Goal: Information Seeking & Learning: Learn about a topic

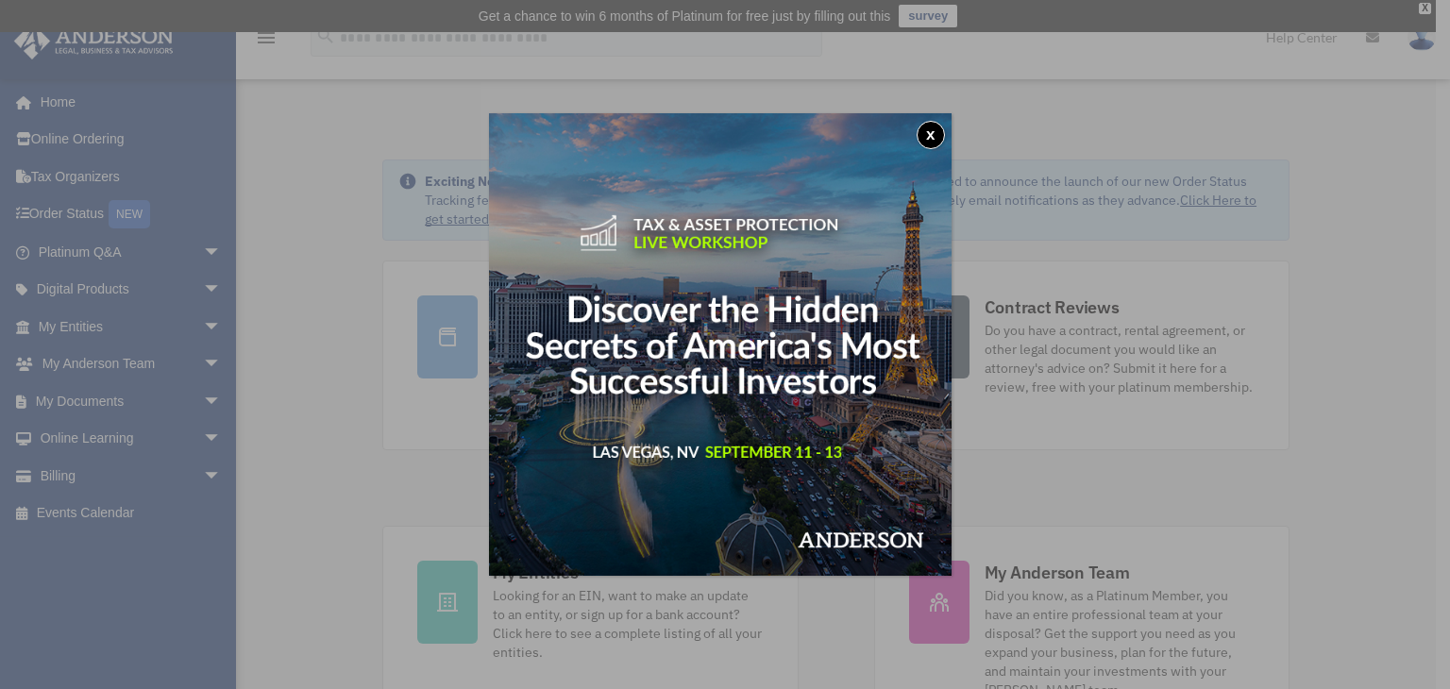
click at [934, 134] on button "x" at bounding box center [931, 135] width 28 height 28
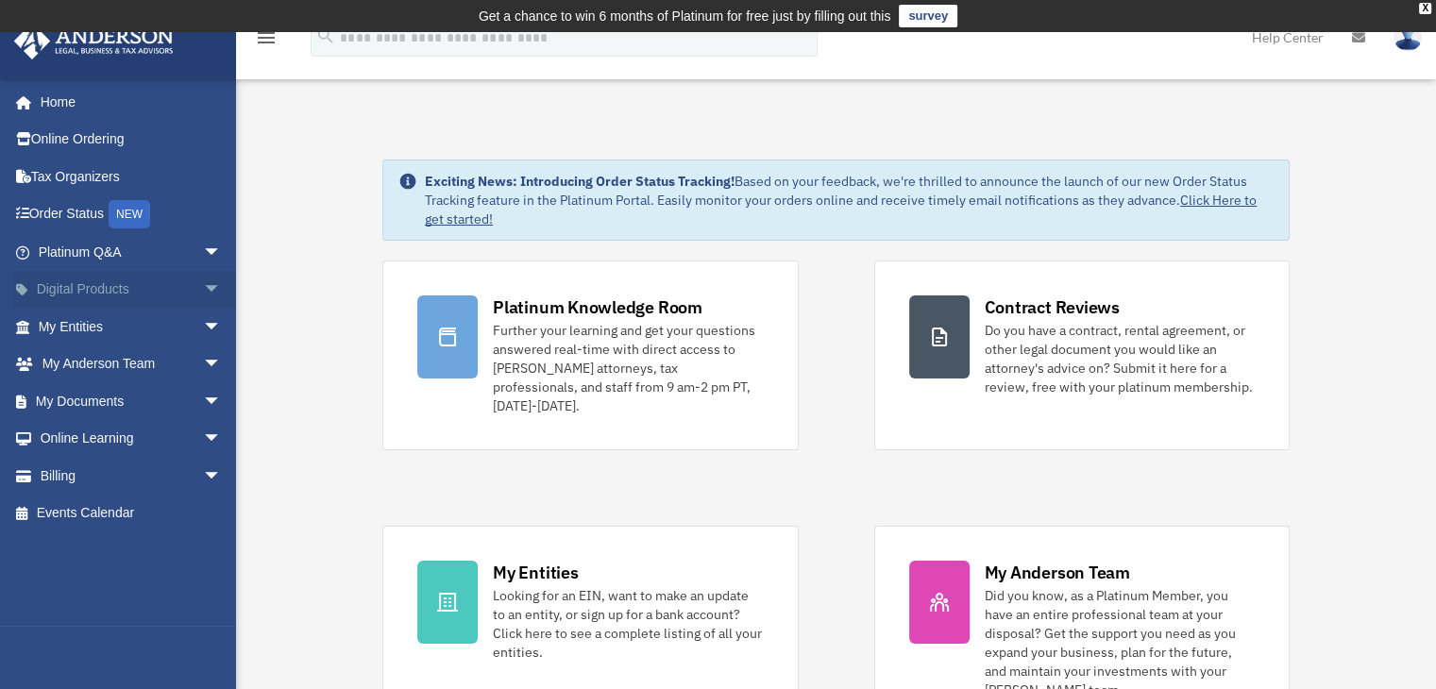
click at [83, 286] on link "Digital Products arrow_drop_down" at bounding box center [131, 290] width 237 height 38
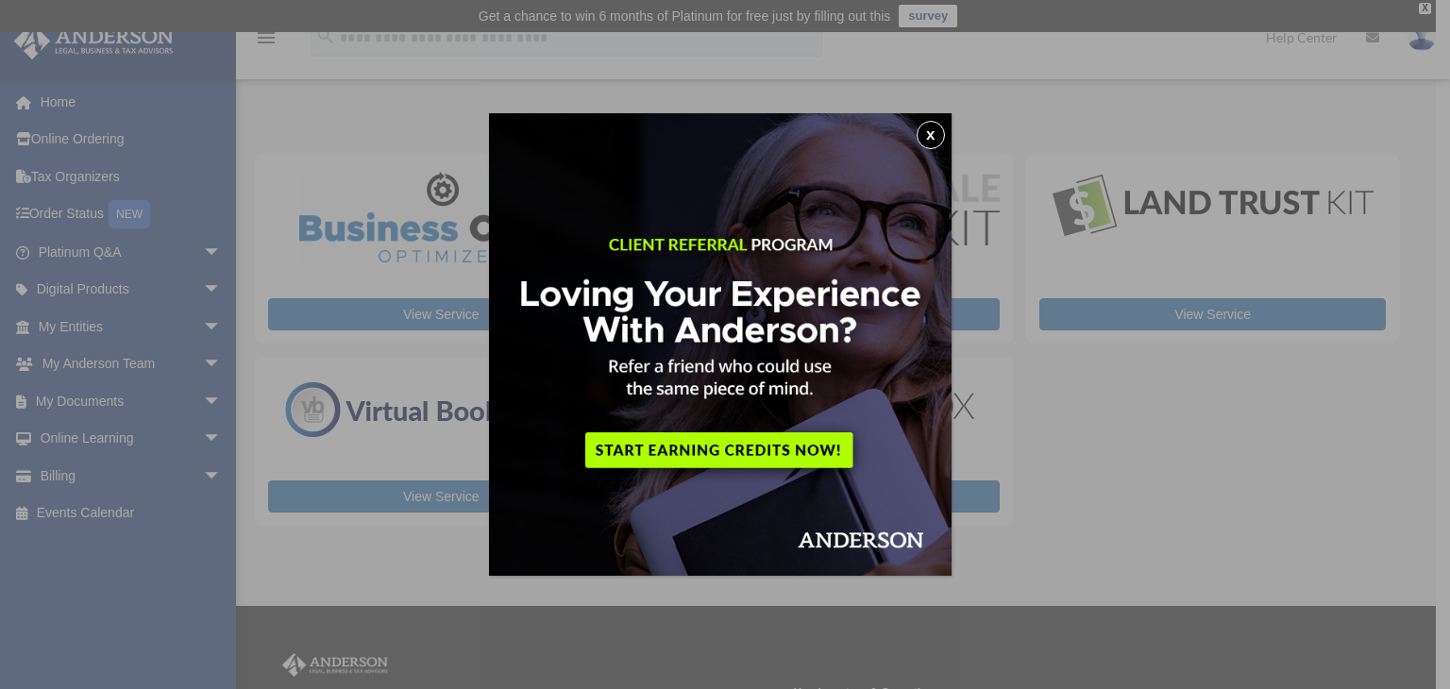
click at [940, 133] on button "x" at bounding box center [931, 135] width 28 height 28
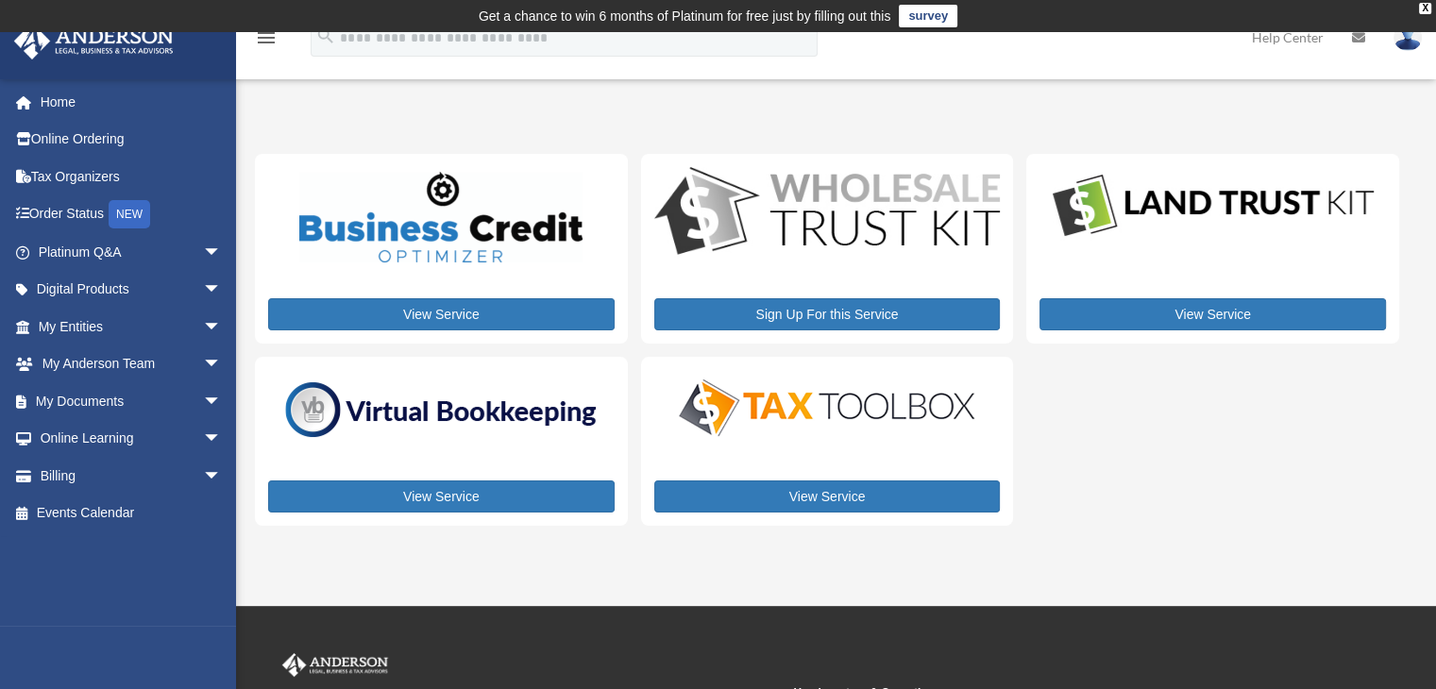
click at [824, 415] on img at bounding box center [827, 408] width 330 height 66
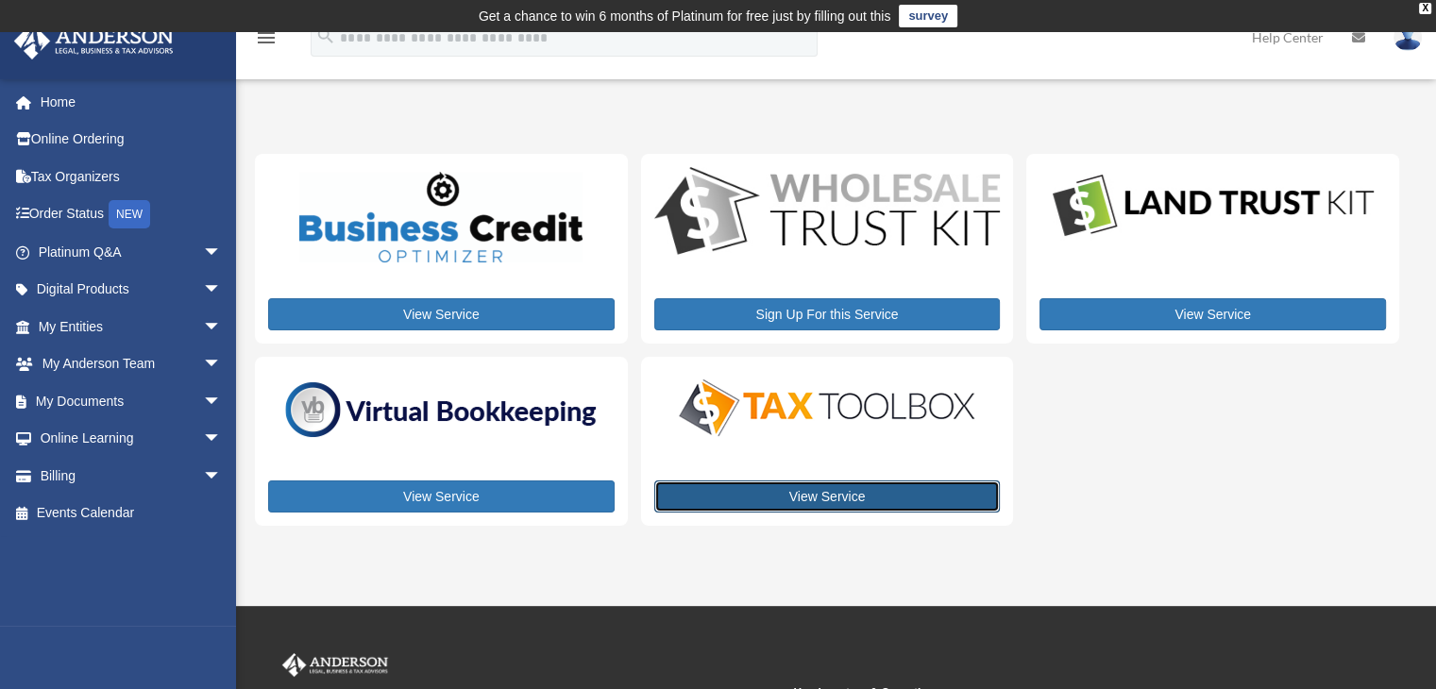
click at [825, 496] on link "View Service" at bounding box center [827, 496] width 346 height 32
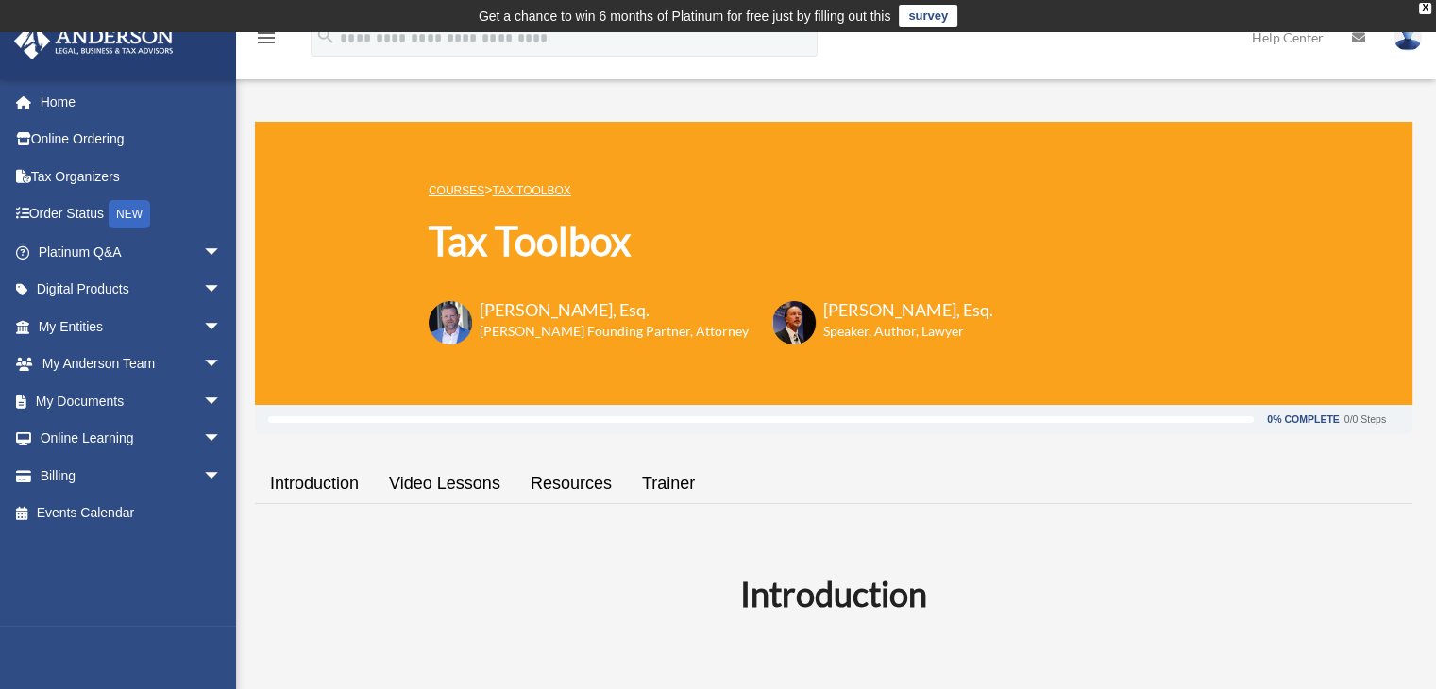
click at [582, 480] on link "Resources" at bounding box center [570, 484] width 111 height 54
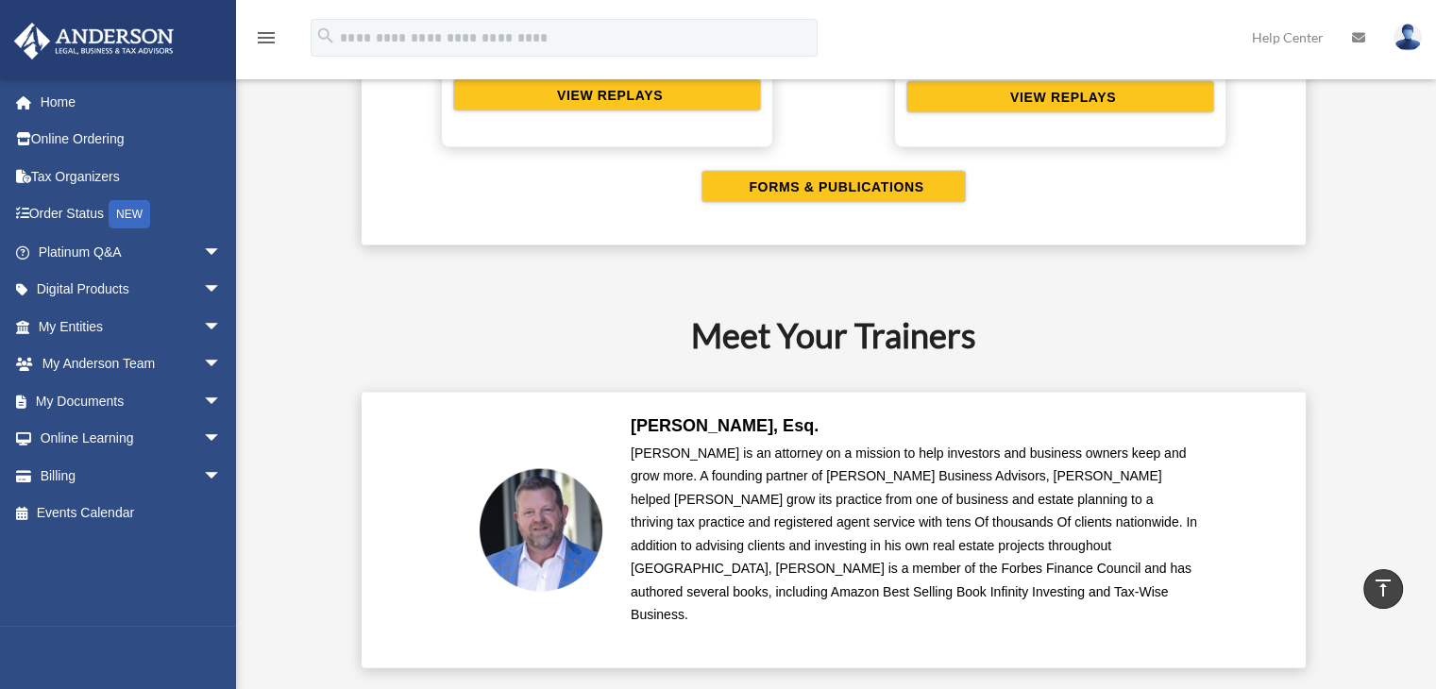
scroll to position [4170, 0]
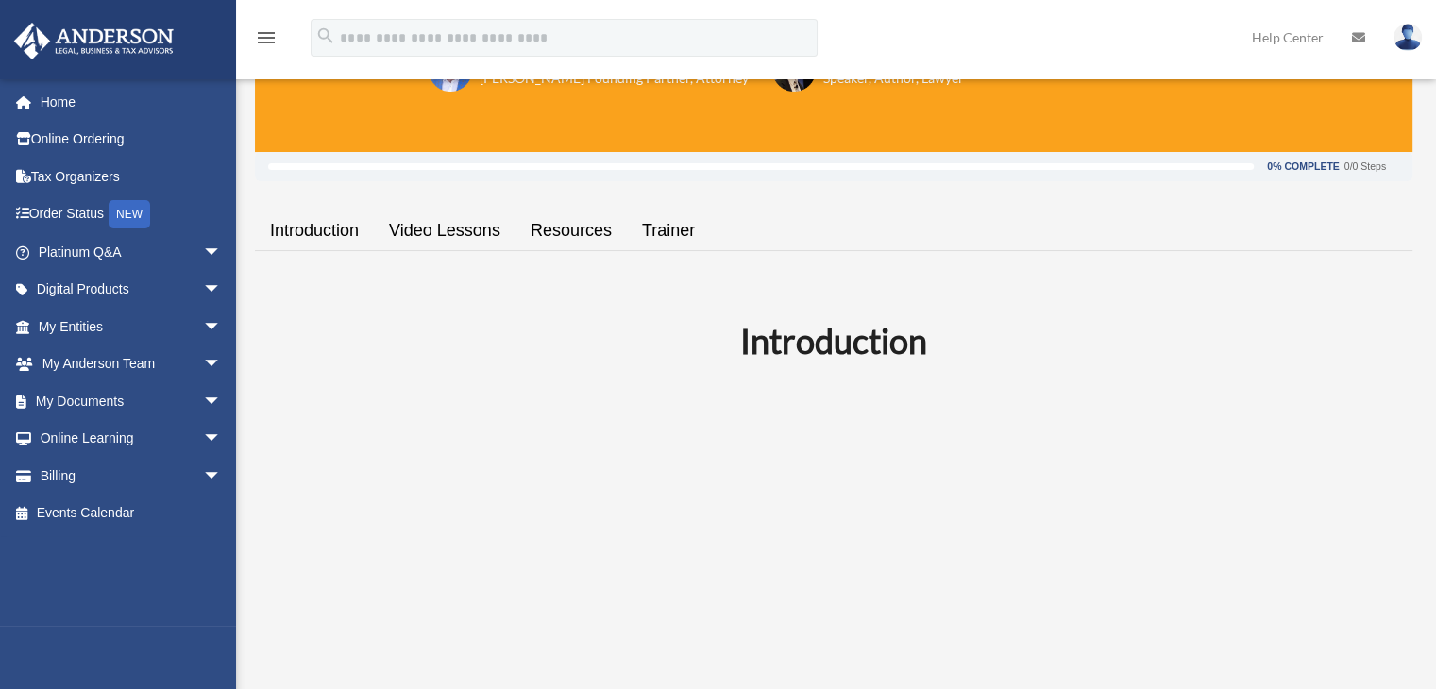
scroll to position [283, 0]
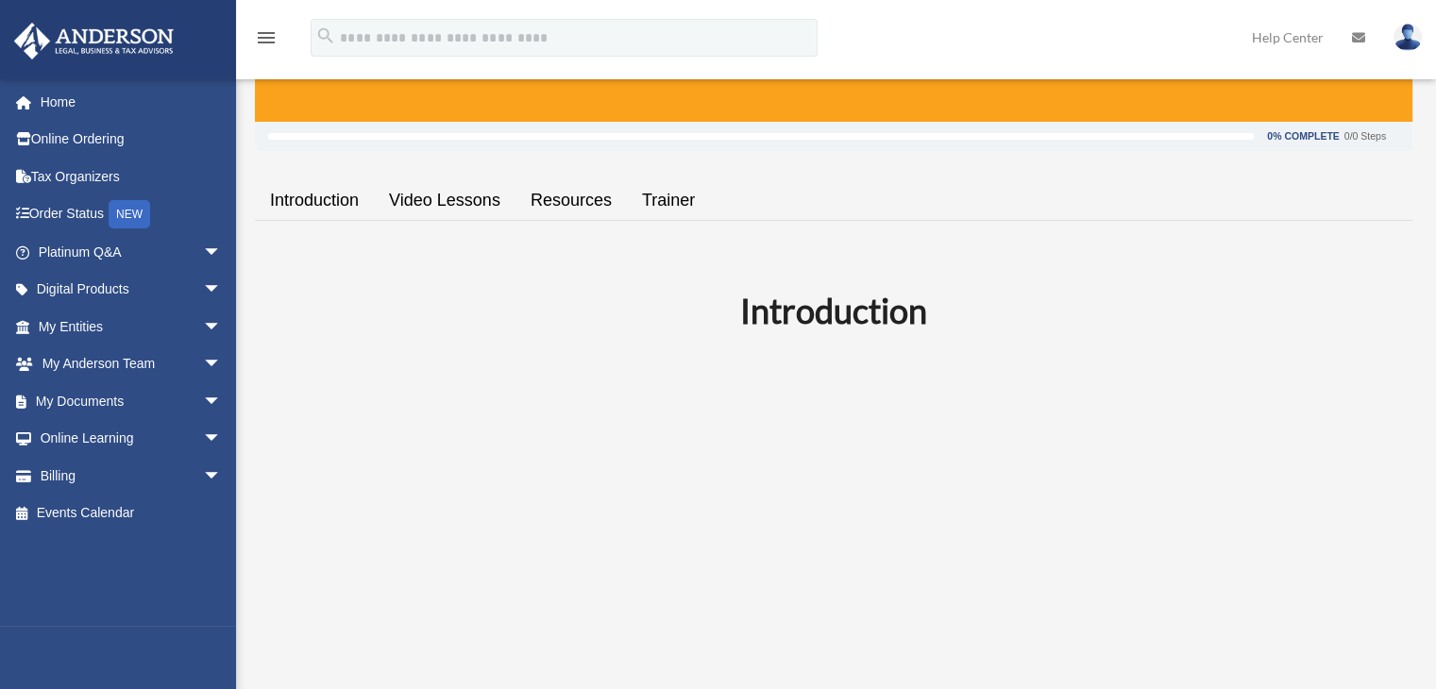
click at [556, 192] on link "Resources" at bounding box center [570, 201] width 111 height 54
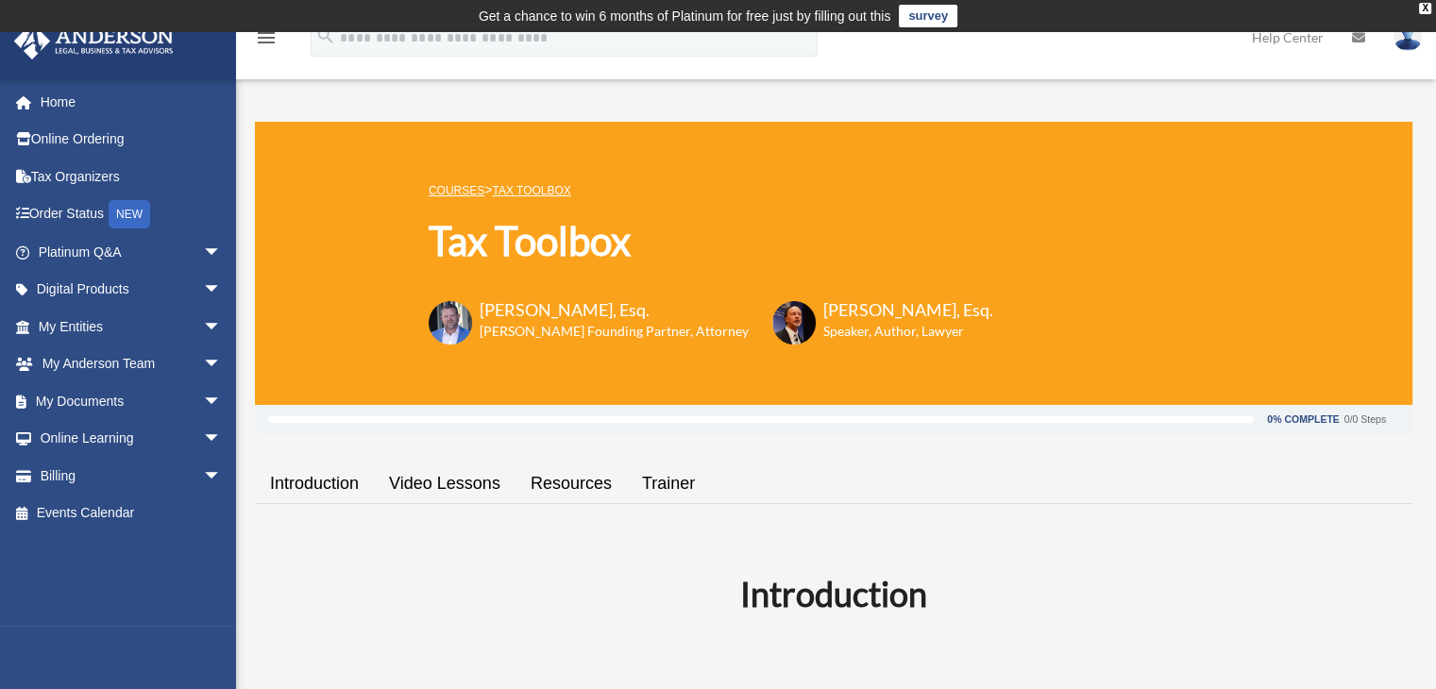
click at [574, 480] on link "Resources" at bounding box center [570, 484] width 111 height 54
click at [683, 480] on link "Trainer" at bounding box center [668, 484] width 83 height 54
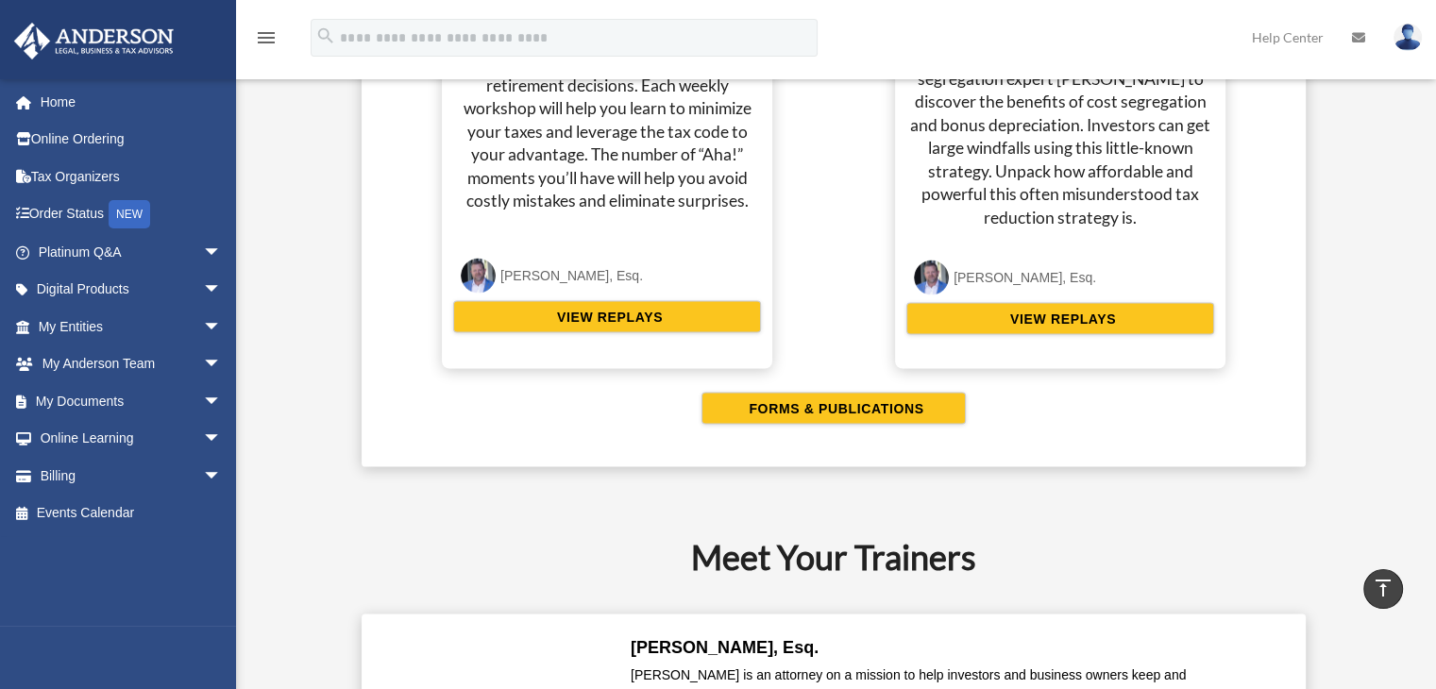
scroll to position [3812, 0]
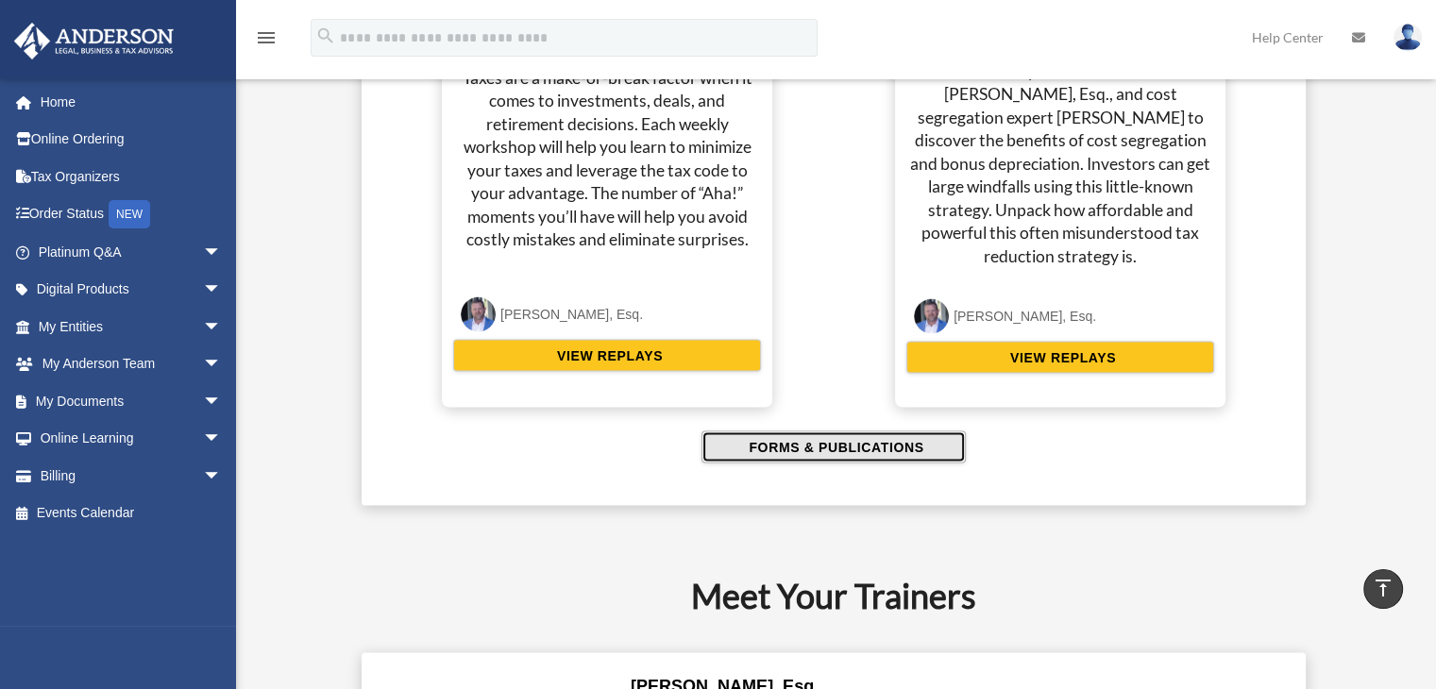
click at [846, 441] on span "FORMS & PUBLICATIONS" at bounding box center [833, 447] width 180 height 19
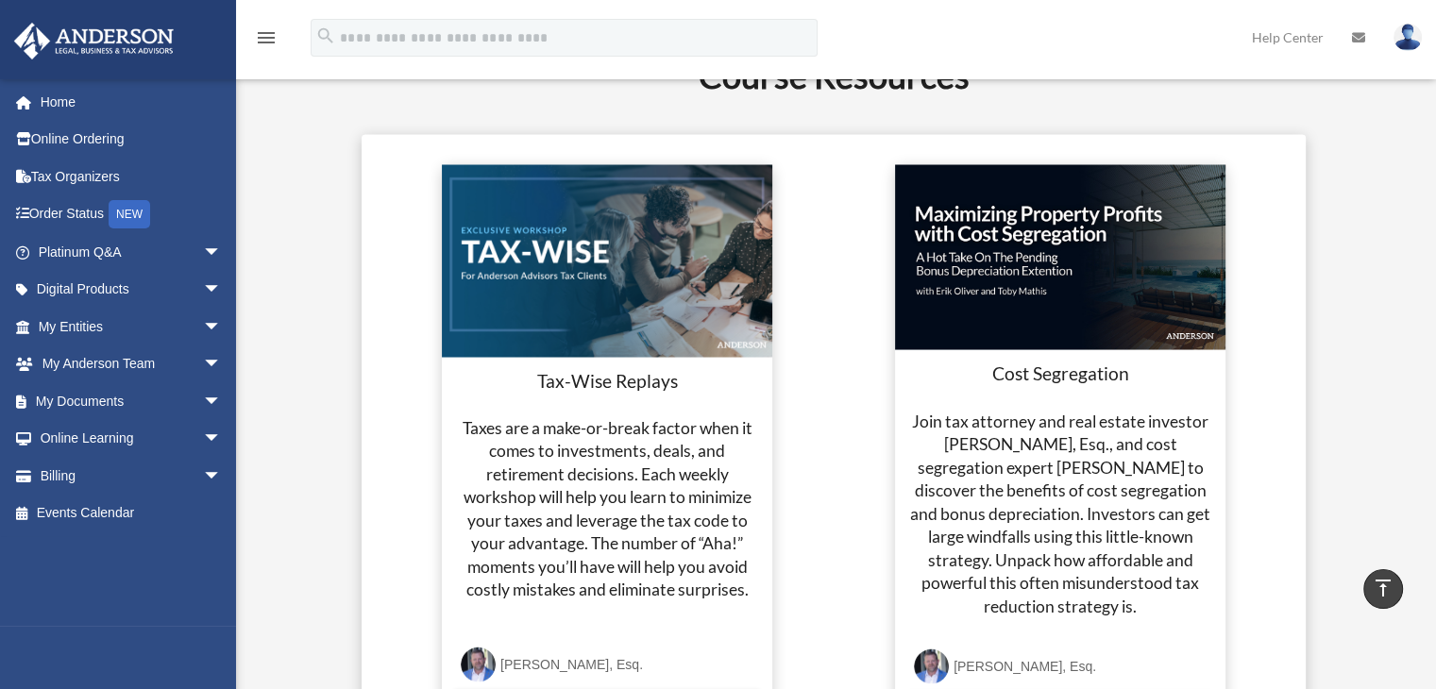
scroll to position [3434, 0]
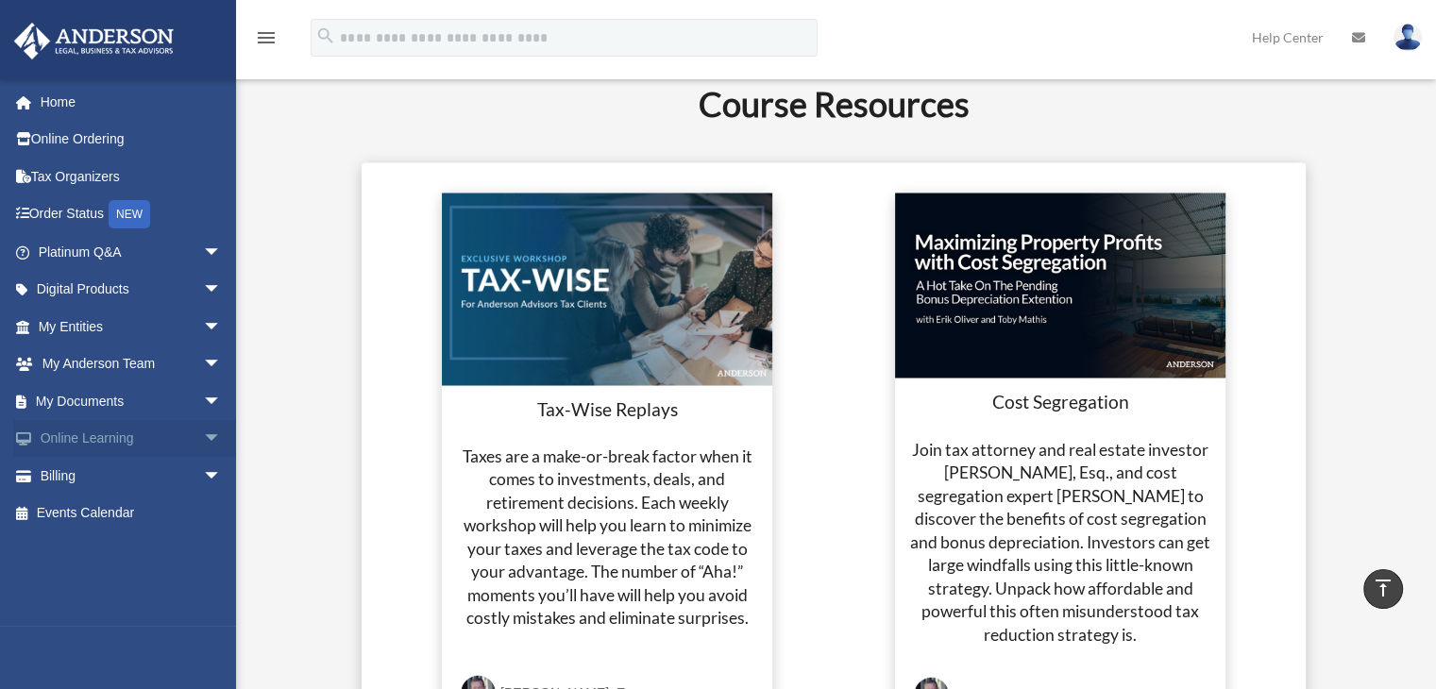
click at [102, 436] on link "Online Learning arrow_drop_down" at bounding box center [131, 439] width 237 height 38
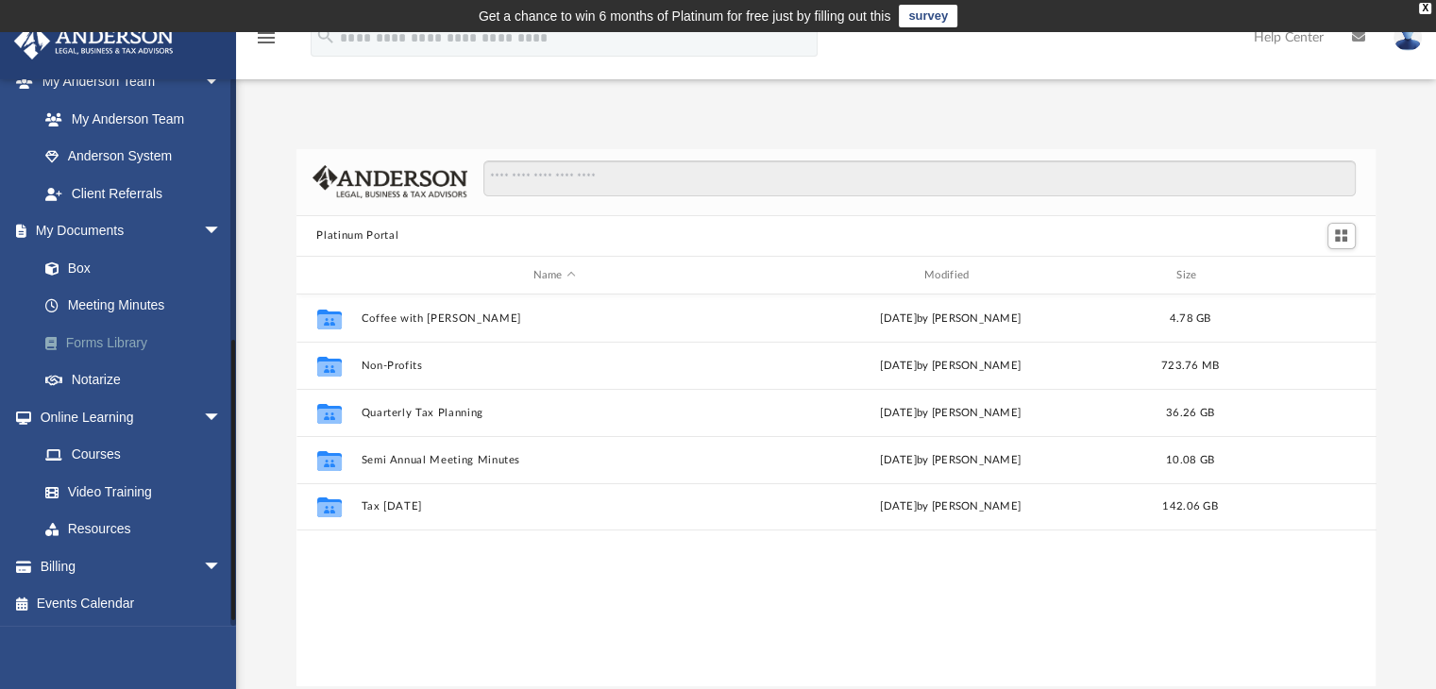
scroll to position [506, 0]
click at [97, 450] on link "Courses" at bounding box center [138, 455] width 224 height 38
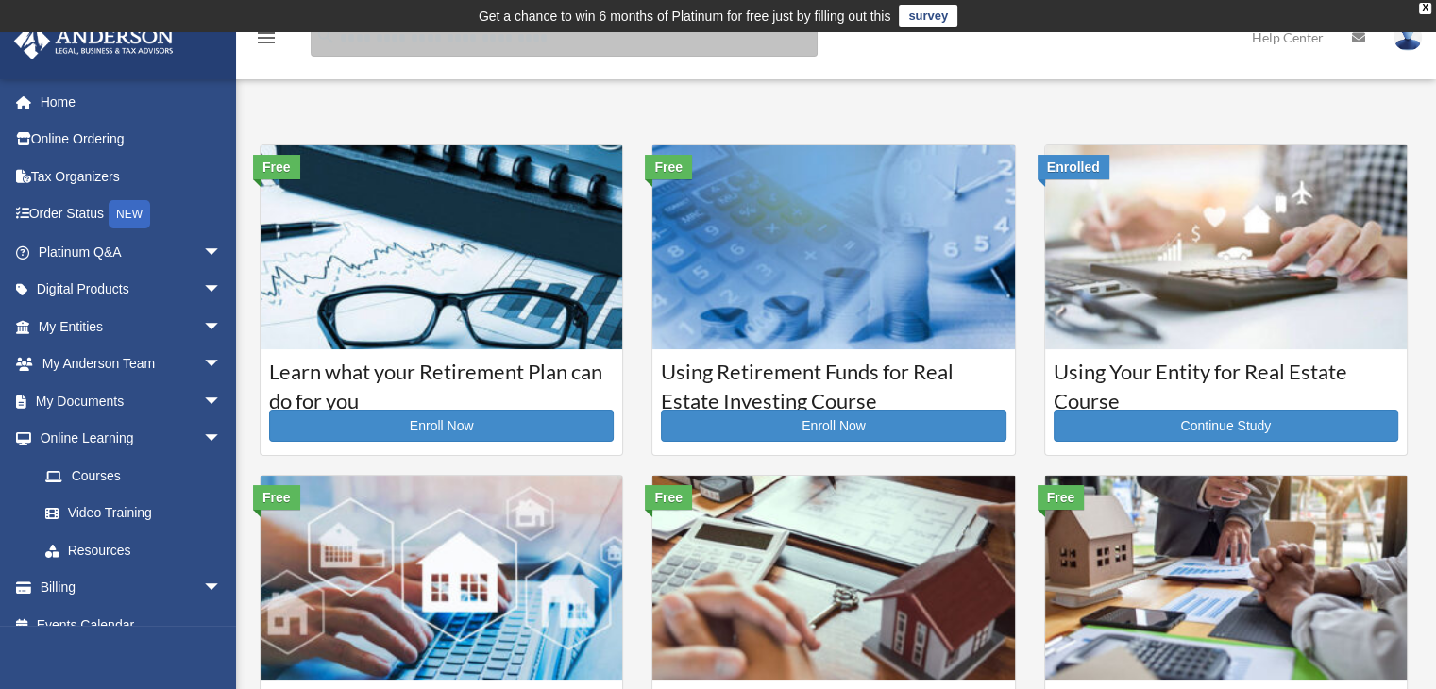
click at [402, 46] on input "search" at bounding box center [564, 38] width 507 height 38
type input "*******"
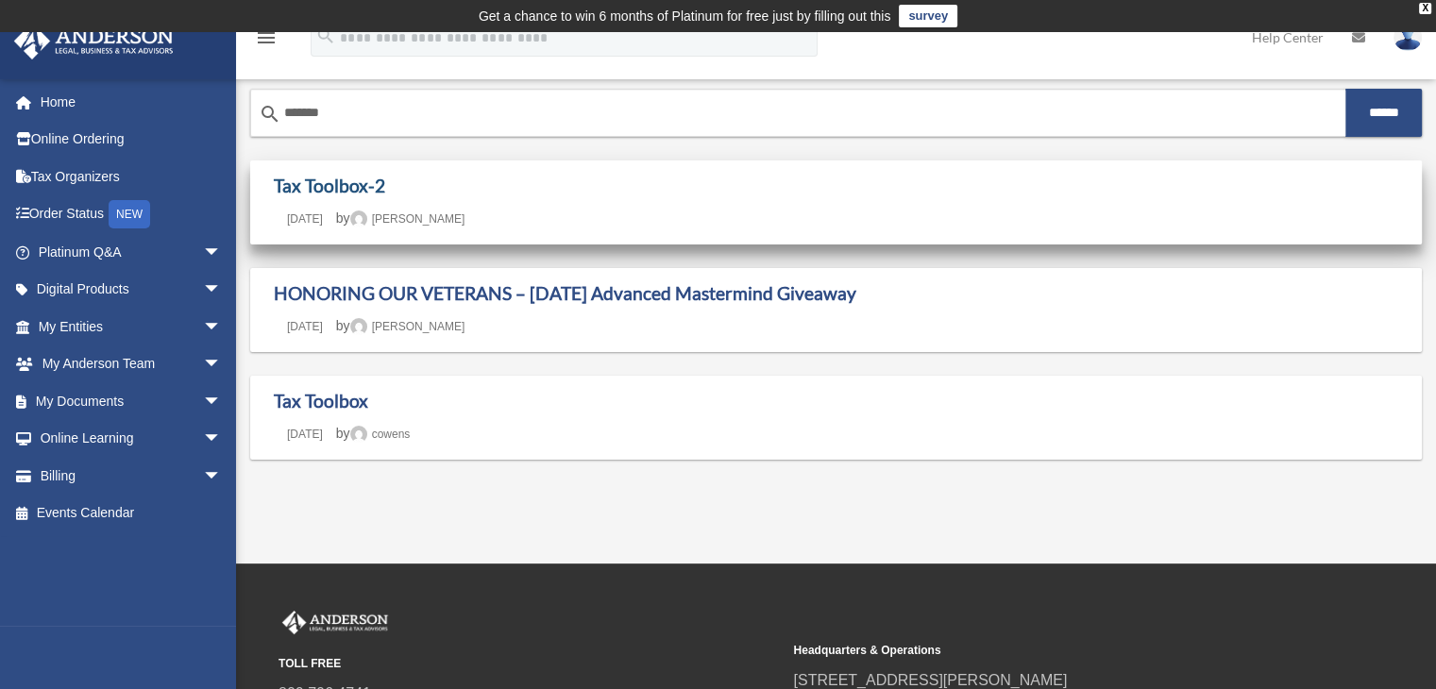
click at [330, 182] on link "Tax Toolbox-2" at bounding box center [329, 186] width 111 height 22
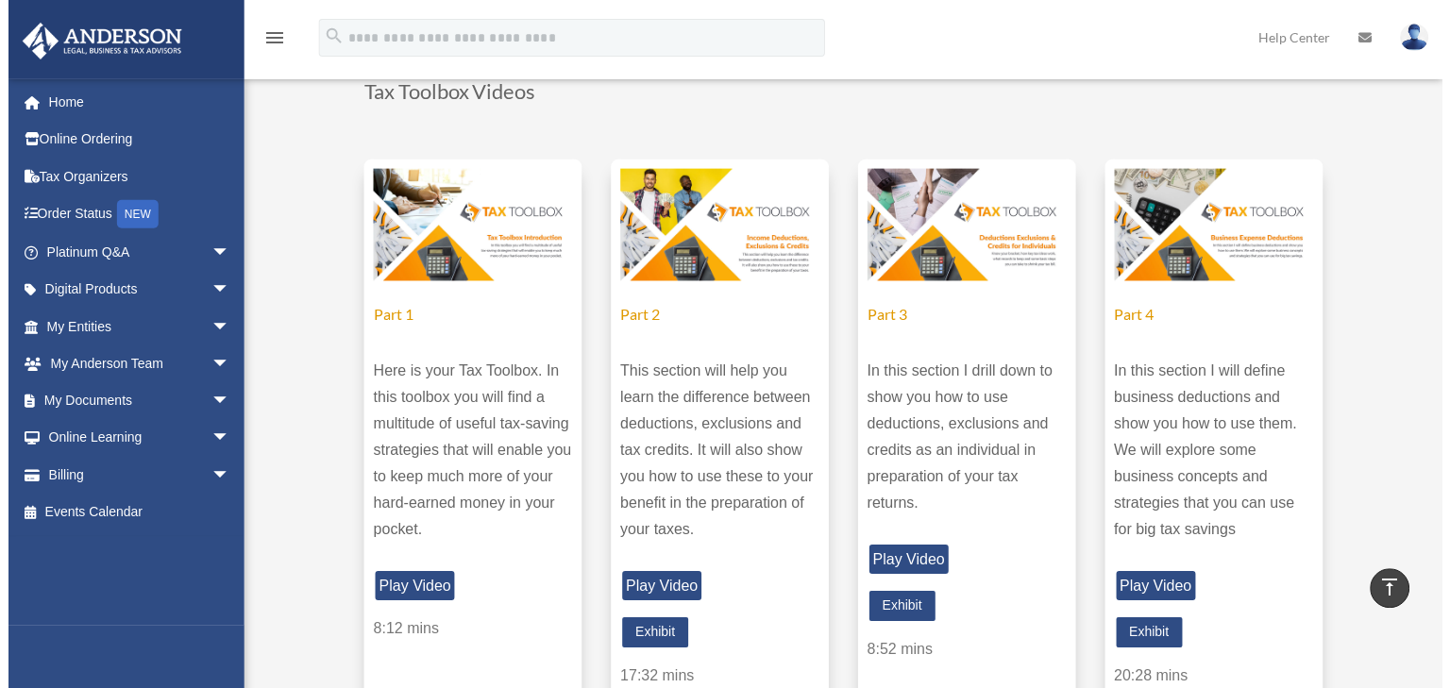
scroll to position [2454, 0]
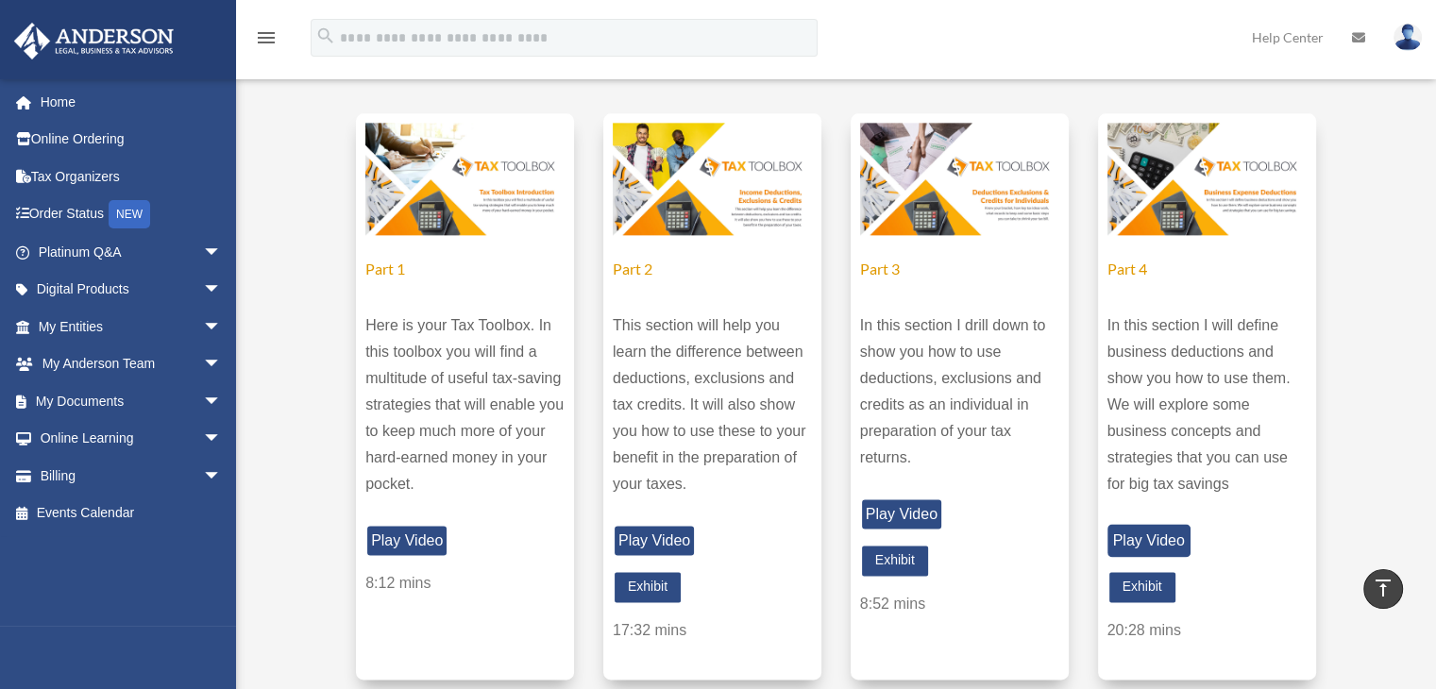
click at [1161, 543] on link "Play Video" at bounding box center [1148, 540] width 83 height 33
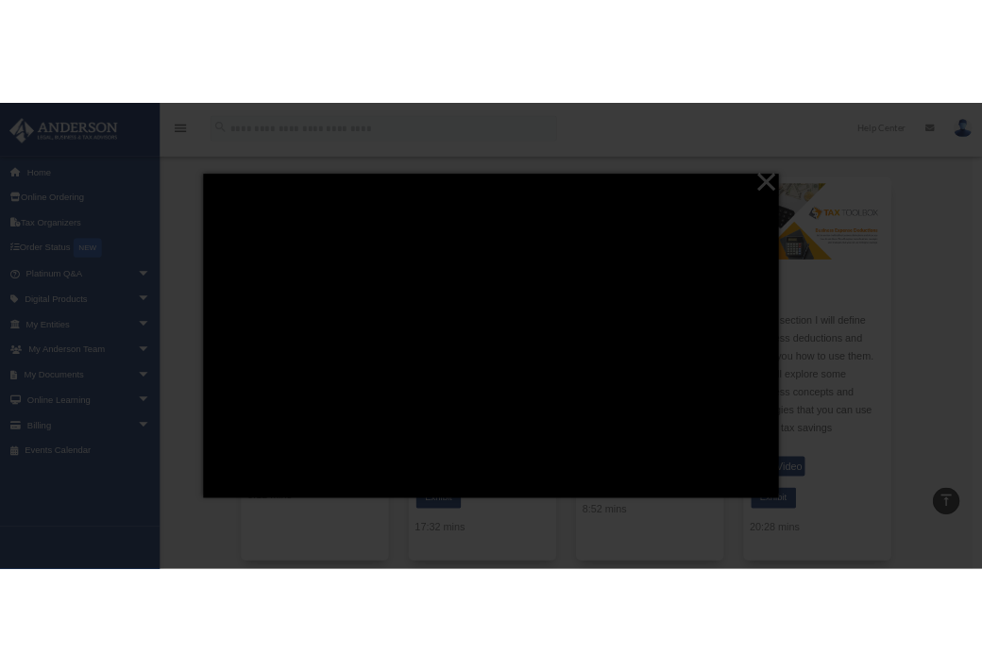
scroll to position [2351, 0]
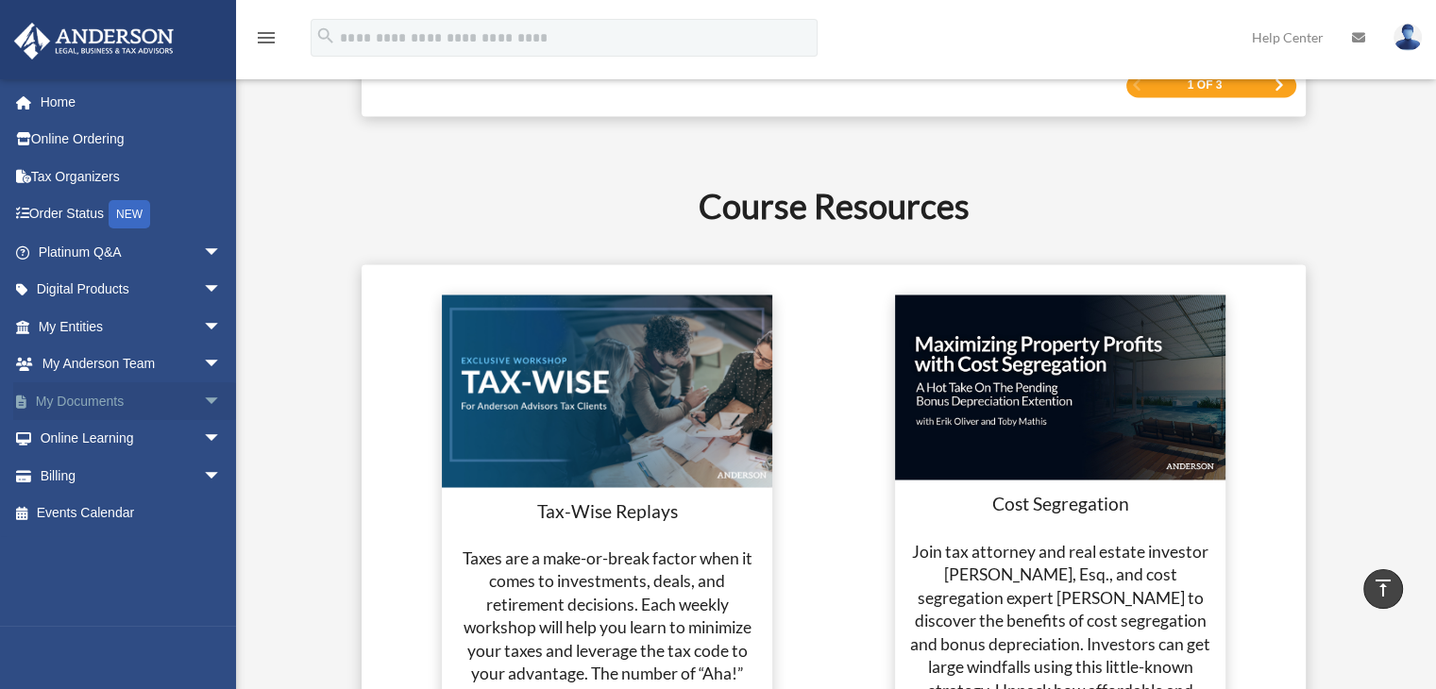
scroll to position [3321, 0]
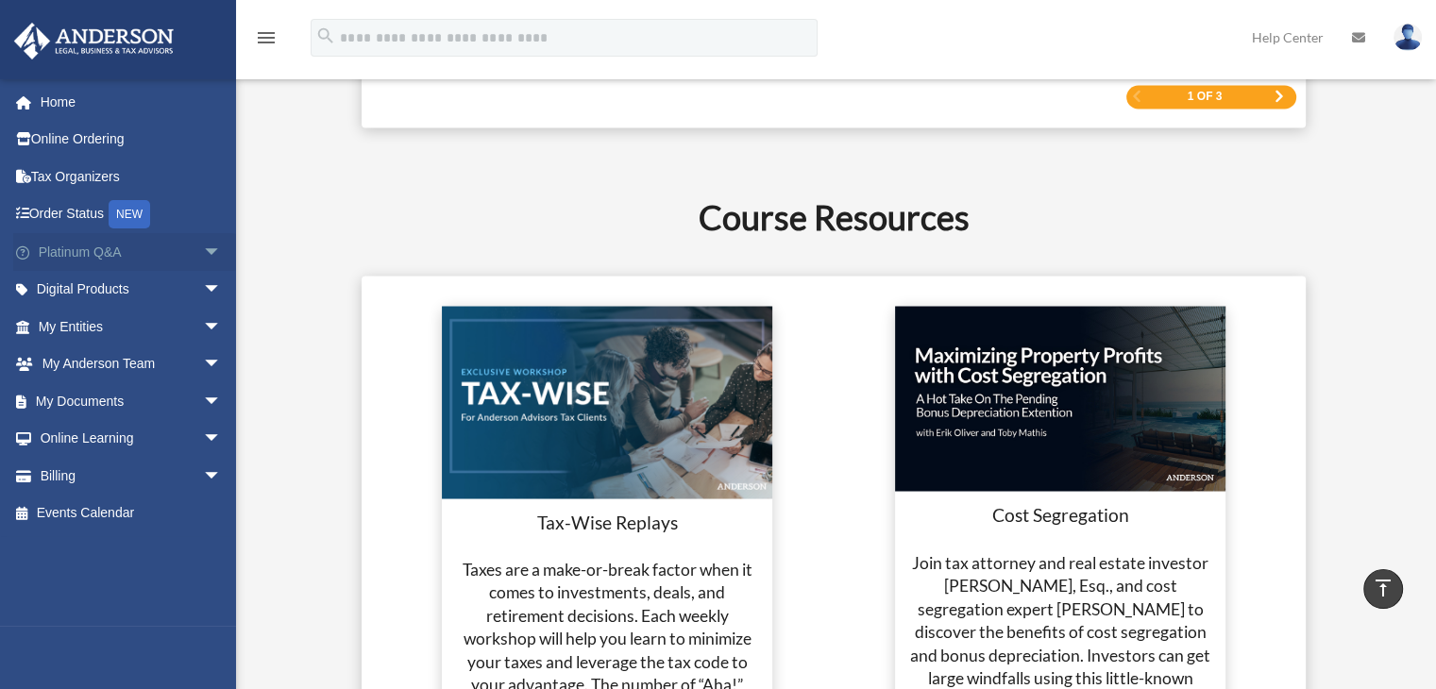
click at [100, 250] on link "Platinum Q&A arrow_drop_down" at bounding box center [131, 252] width 237 height 38
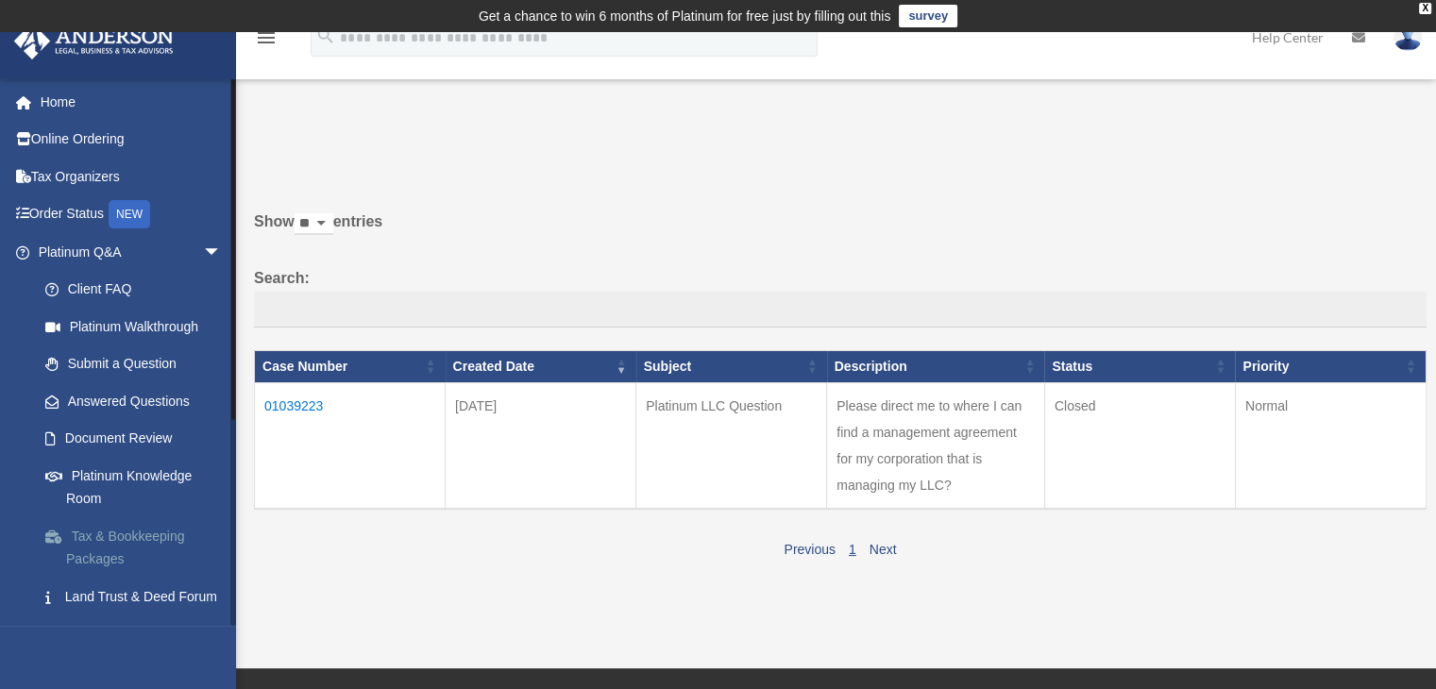
click at [130, 533] on link "Tax & Bookkeeping Packages" at bounding box center [138, 547] width 224 height 60
